Goal: Check status

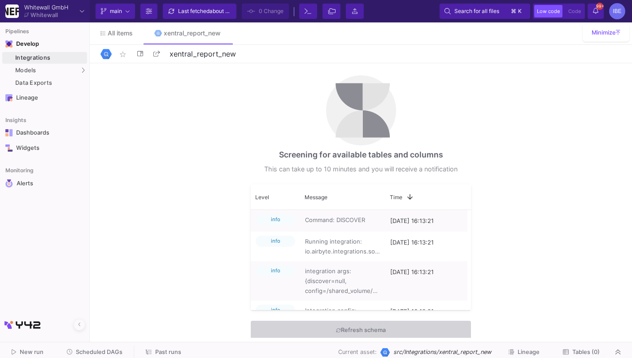
click at [222, 9] on span "about 21 hours ago" at bounding box center [233, 11] width 48 height 7
